Goal: Transaction & Acquisition: Purchase product/service

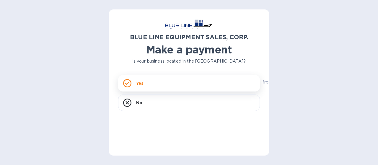
click at [132, 84] on div "Yes" at bounding box center [189, 83] width 142 height 17
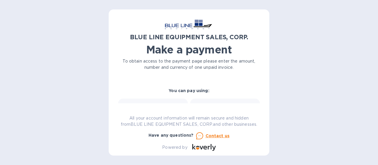
scroll to position [89, 0]
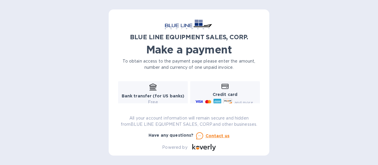
click at [226, 95] on b "Credit card" at bounding box center [225, 94] width 25 height 5
click at [225, 91] on div "Credit card and more..." at bounding box center [225, 94] width 62 height 23
click at [226, 96] on b "Credit card" at bounding box center [225, 94] width 25 height 5
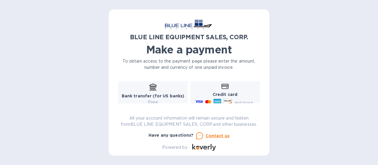
click at [224, 86] on icon at bounding box center [225, 86] width 7 height 5
click at [225, 88] on icon at bounding box center [225, 86] width 7 height 5
click at [222, 84] on icon at bounding box center [225, 86] width 7 height 5
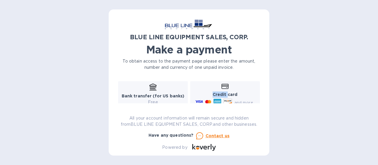
click at [222, 94] on b "Credit card" at bounding box center [225, 94] width 25 height 5
click at [222, 93] on b "Credit card" at bounding box center [225, 94] width 25 height 5
click at [222, 88] on icon at bounding box center [225, 86] width 7 height 5
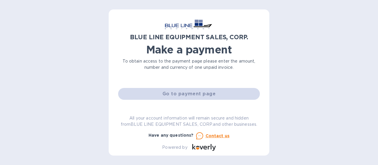
scroll to position [47, 0]
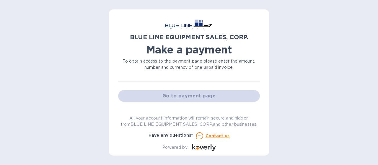
click at [198, 98] on div "Go to payment page" at bounding box center [189, 96] width 144 height 14
click at [198, 97] on div "Go to payment page" at bounding box center [189, 96] width 144 height 14
click at [197, 97] on div "Go to payment page" at bounding box center [189, 96] width 144 height 14
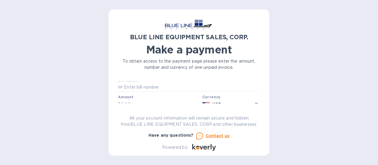
scroll to position [0, 0]
click at [206, 101] on b "Currency" at bounding box center [211, 100] width 18 height 4
click at [207, 103] on div "Bill number № Amount $ Currency USD Business name Go to payment page" at bounding box center [189, 115] width 144 height 70
